Goal: Use online tool/utility: Use online tool/utility

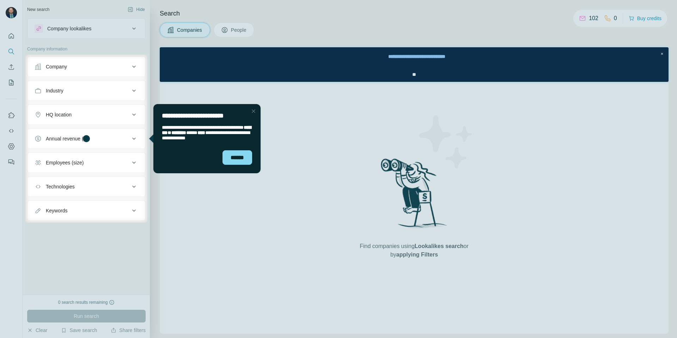
drag, startPoint x: 253, startPoint y: 111, endPoint x: 398, endPoint y: 214, distance: 177.9
click at [253, 111] on div "Close Step" at bounding box center [253, 111] width 8 height 8
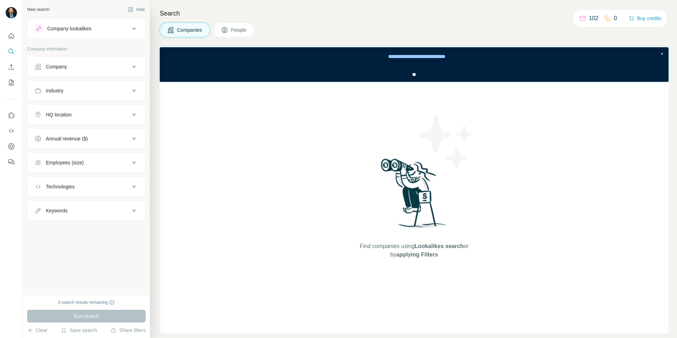
click at [77, 70] on div "Company" at bounding box center [82, 66] width 95 height 7
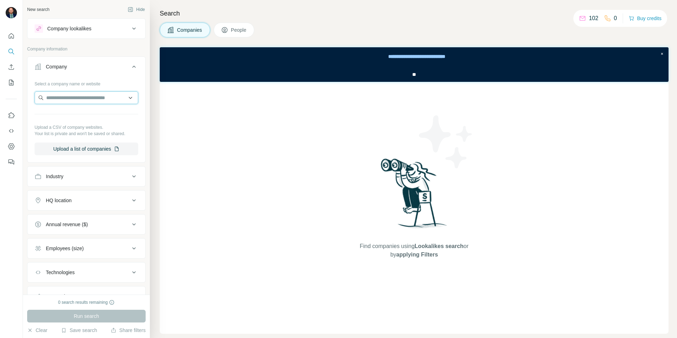
click at [76, 98] on input "text" at bounding box center [87, 97] width 104 height 13
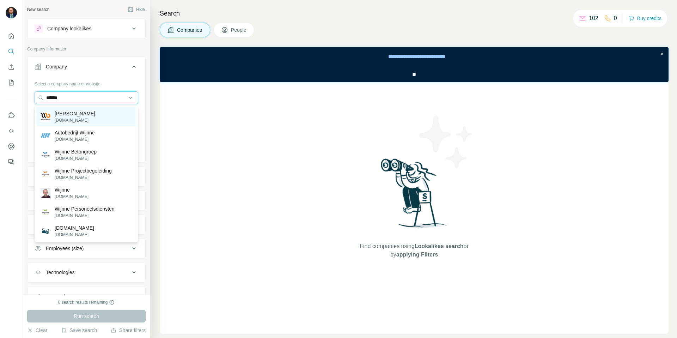
type input "******"
click at [83, 117] on p "[DOMAIN_NAME]" at bounding box center [75, 120] width 41 height 6
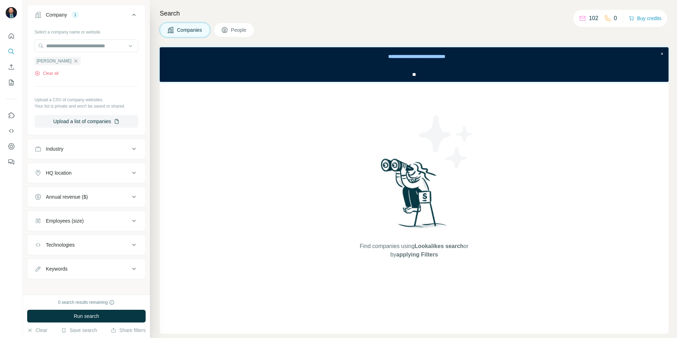
scroll to position [56, 0]
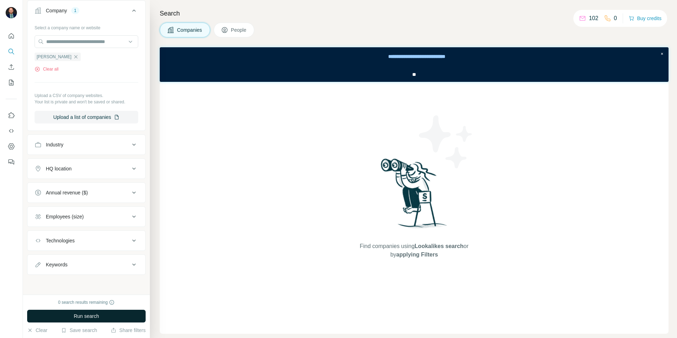
click at [71, 314] on button "Run search" at bounding box center [86, 316] width 119 height 13
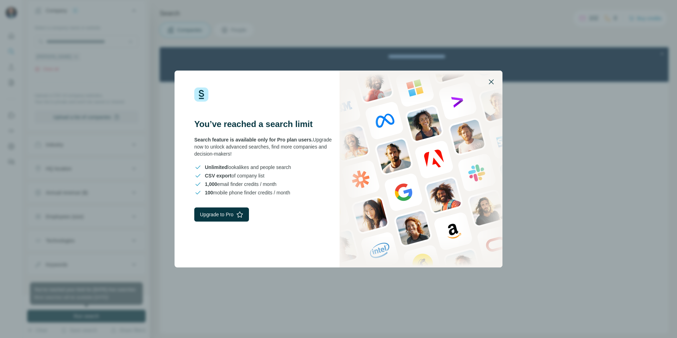
click at [257, 81] on icon "button" at bounding box center [491, 82] width 8 height 8
